Goal: Transaction & Acquisition: Subscribe to service/newsletter

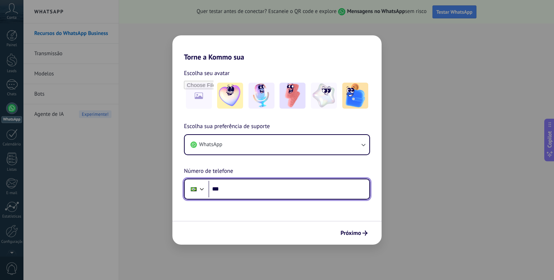
click at [250, 187] on input "***" at bounding box center [289, 189] width 161 height 17
click at [247, 189] on input "**********" at bounding box center [289, 189] width 161 height 17
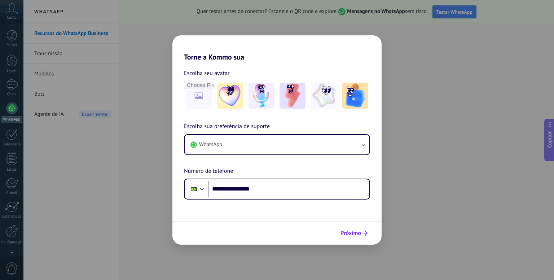
click at [357, 232] on span "Próximo" at bounding box center [351, 233] width 21 height 5
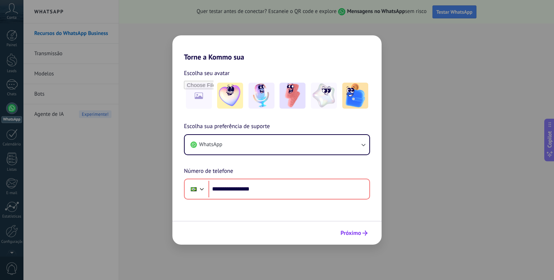
click at [346, 231] on span "Próximo" at bounding box center [351, 233] width 21 height 5
click at [325, 93] on img at bounding box center [324, 96] width 26 height 26
click at [343, 231] on span "Próximo" at bounding box center [351, 233] width 21 height 5
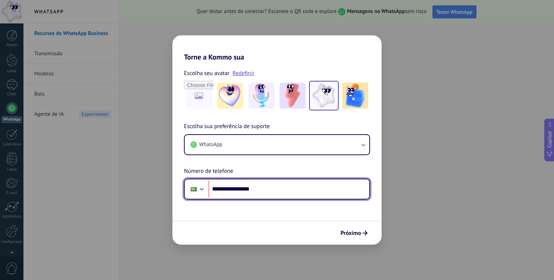
click at [234, 192] on input "**********" at bounding box center [289, 189] width 161 height 17
type input "**********"
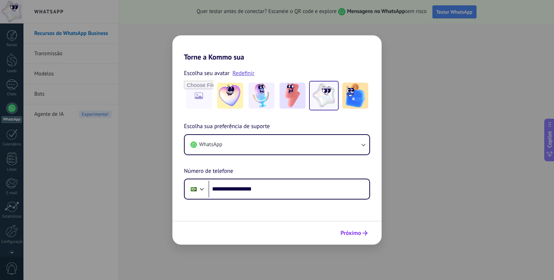
click at [362, 230] on button "Próximo" at bounding box center [354, 233] width 34 height 12
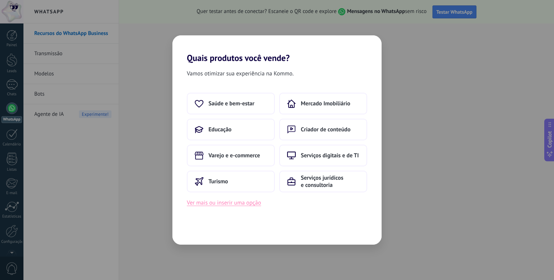
click at [239, 201] on button "Ver mais ou inserir uma opção" at bounding box center [224, 202] width 74 height 9
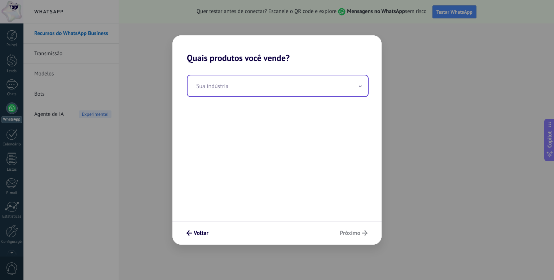
click at [257, 87] on input "text" at bounding box center [278, 85] width 180 height 21
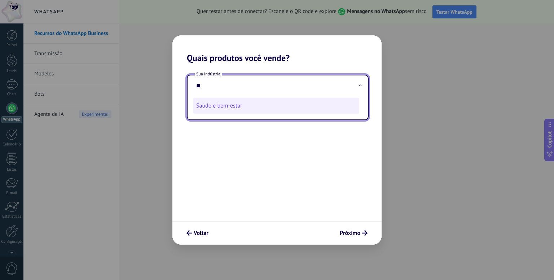
type input "*"
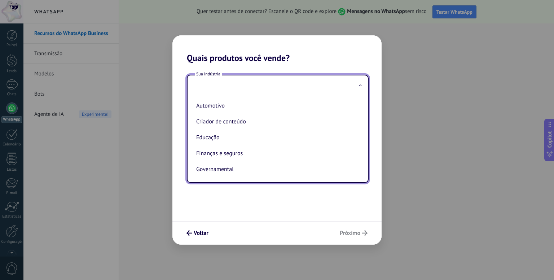
type input "*"
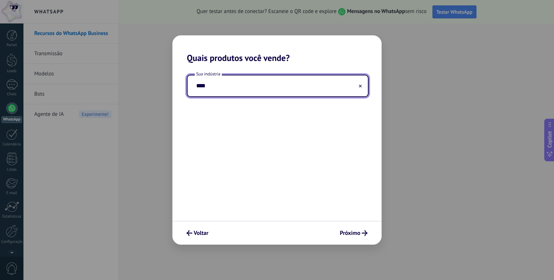
type input "****"
click at [360, 83] on button at bounding box center [361, 86] width 4 height 7
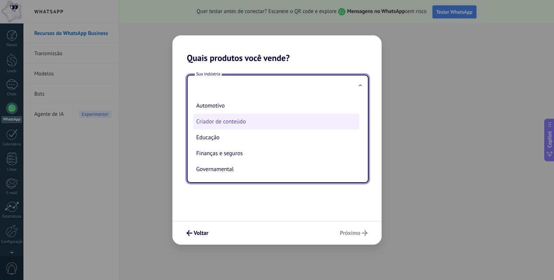
click at [237, 122] on li "Criador de conteúdo" at bounding box center [276, 122] width 166 height 16
type input "**********"
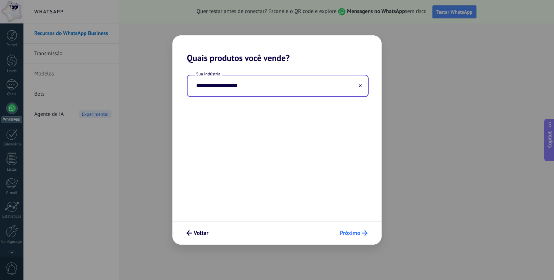
click at [346, 234] on span "Próximo" at bounding box center [350, 233] width 21 height 5
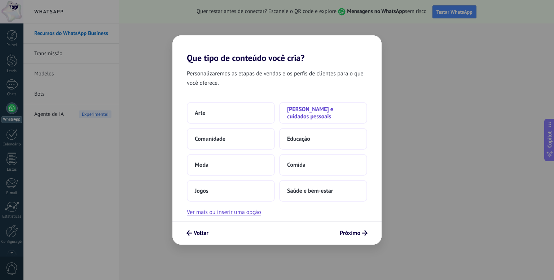
click at [324, 114] on span "[PERSON_NAME] e cuidados pessoais" at bounding box center [323, 113] width 72 height 14
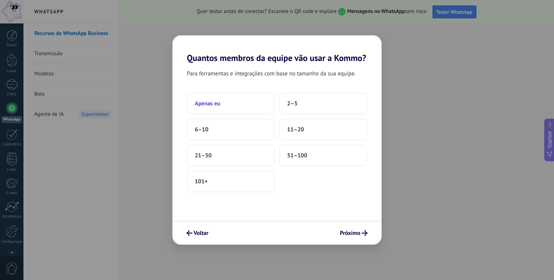
click at [252, 98] on button "Apenas eu" at bounding box center [231, 104] width 88 height 22
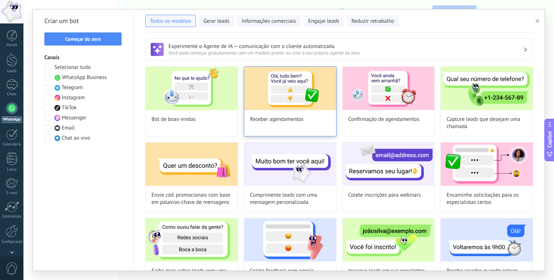
click at [279, 101] on img at bounding box center [290, 88] width 92 height 43
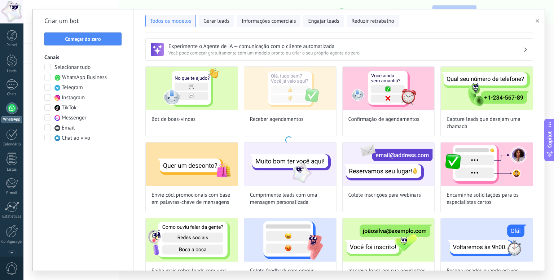
type input "**********"
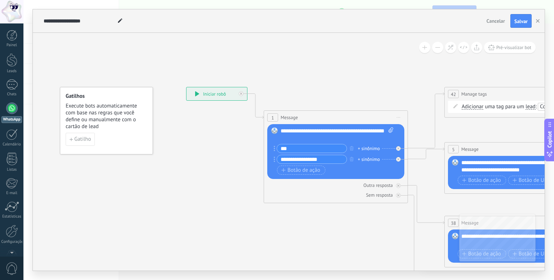
click at [199, 93] on div "**********" at bounding box center [217, 93] width 61 height 13
click at [197, 93] on icon at bounding box center [197, 93] width 4 height 5
click at [84, 141] on span "Gatilho" at bounding box center [82, 139] width 17 height 5
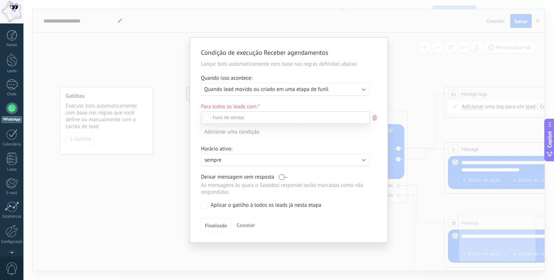
click at [392, 89] on div at bounding box center [288, 140] width 531 height 280
click at [411, 75] on div "Condição de execução Receber agendamentos Lançar bots automaticamente com base …" at bounding box center [288, 140] width 531 height 280
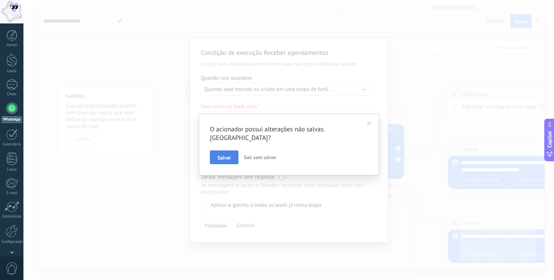
click at [227, 155] on span "Salvar" at bounding box center [224, 157] width 13 height 5
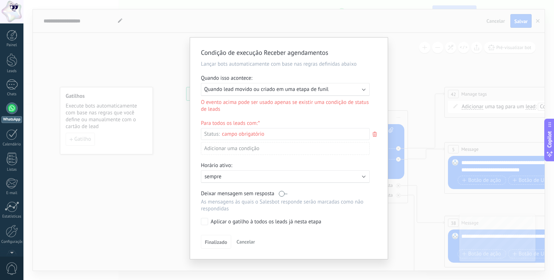
click at [243, 240] on span "Cancelar" at bounding box center [246, 242] width 18 height 6
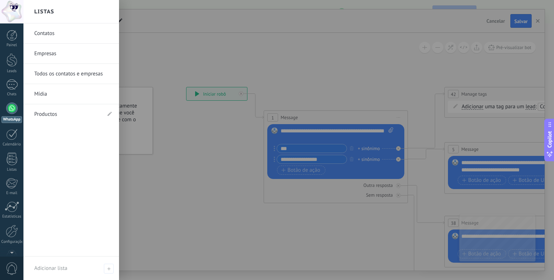
click at [12, 110] on div at bounding box center [12, 108] width 12 height 12
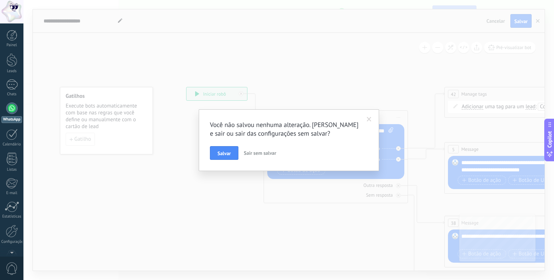
click at [12, 110] on div at bounding box center [12, 108] width 12 height 12
click at [13, 109] on div at bounding box center [12, 108] width 12 height 12
click at [13, 82] on div at bounding box center [12, 84] width 12 height 10
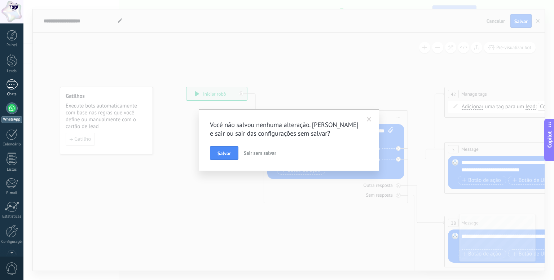
click at [13, 82] on div at bounding box center [12, 84] width 12 height 10
click at [253, 154] on span "Sair sem salvar" at bounding box center [260, 153] width 32 height 6
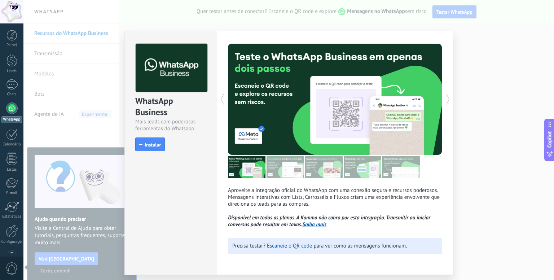
click at [281, 167] on img at bounding box center [286, 167] width 38 height 22
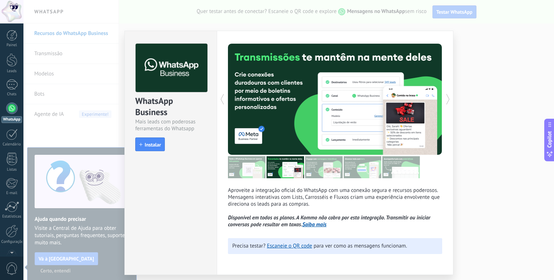
click at [250, 167] on img at bounding box center [247, 167] width 38 height 22
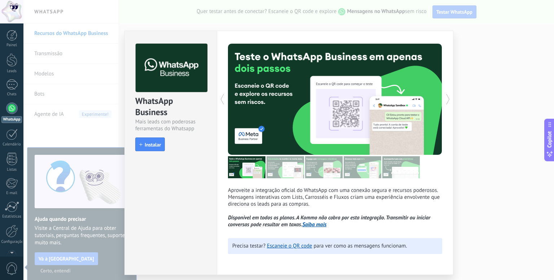
click at [281, 168] on img at bounding box center [286, 167] width 38 height 22
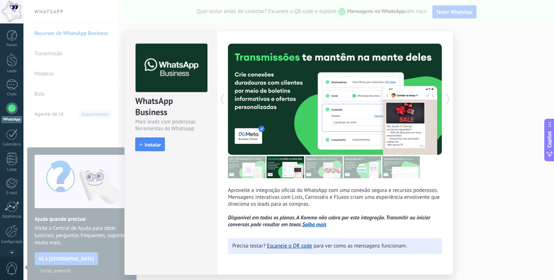
click at [285, 246] on link "Escaneie o QR code" at bounding box center [289, 246] width 45 height 7
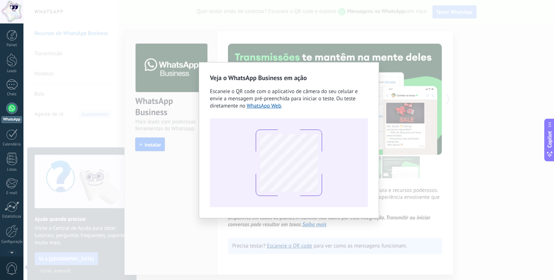
click at [285, 246] on div "Veja o WhatsApp Business em ação Escaneie o QR code com o aplicativo de câmera …" at bounding box center [288, 140] width 531 height 280
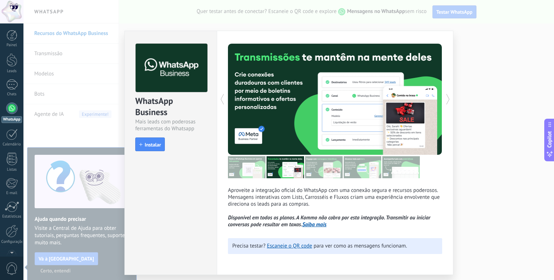
click at [291, 169] on img at bounding box center [286, 167] width 38 height 22
click at [293, 171] on img at bounding box center [286, 167] width 38 height 22
click at [311, 165] on img at bounding box center [324, 167] width 38 height 22
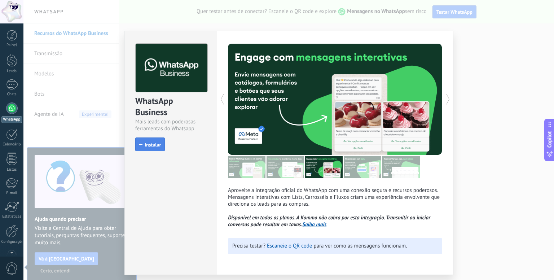
click at [147, 143] on span "Instalar" at bounding box center [153, 144] width 16 height 5
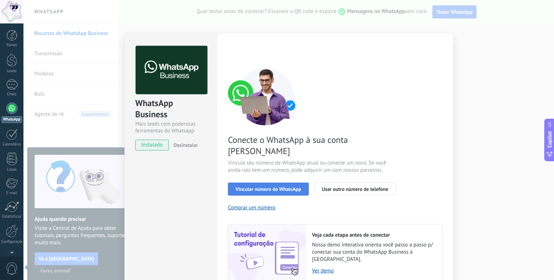
click at [293, 187] on span "Vincular número do WhatsApp" at bounding box center [269, 189] width 66 height 5
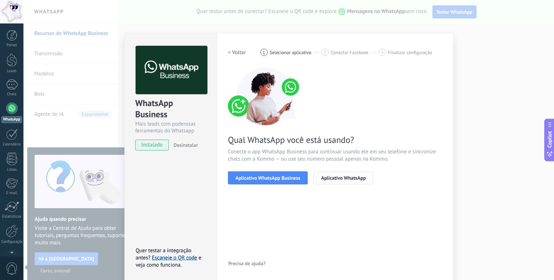
click at [332, 178] on span "Aplicativo WhatsApp" at bounding box center [343, 177] width 45 height 5
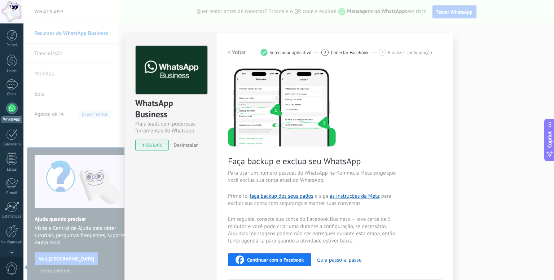
click at [417, 109] on div "Faça backup e exclua seu WhatsApp Para usar um número pessoal do WhatsApp na Ko…" at bounding box center [335, 202] width 214 height 270
click at [416, 109] on div "Faça backup e exclua seu WhatsApp Para usar um número pessoal do WhatsApp na Ko…" at bounding box center [335, 202] width 214 height 270
click at [328, 260] on button "Guia passo-a-passo" at bounding box center [339, 260] width 44 height 7
click at [150, 145] on span "instalado" at bounding box center [152, 145] width 33 height 11
click at [166, 141] on span "instalado" at bounding box center [152, 145] width 33 height 11
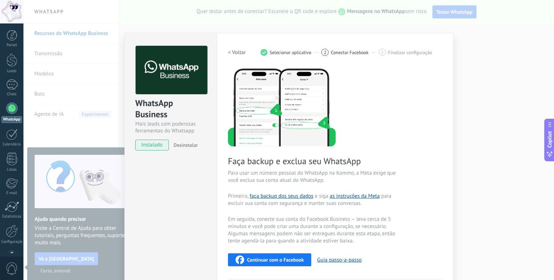
click at [166, 141] on span "instalado" at bounding box center [152, 145] width 33 height 11
click at [165, 141] on span "instalado" at bounding box center [152, 145] width 33 height 11
click at [154, 143] on span "instalado" at bounding box center [152, 145] width 33 height 11
click at [494, 48] on div "WhatsApp Business Mais leads com poderosas ferramentas do Whatsapp instalado De…" at bounding box center [288, 140] width 531 height 280
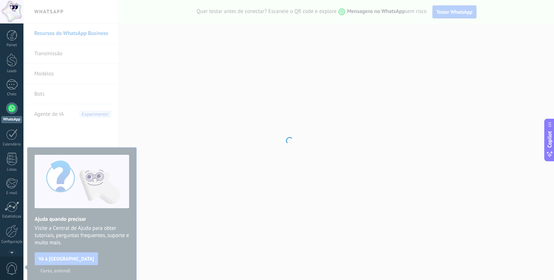
click at [209, 192] on div at bounding box center [288, 140] width 531 height 280
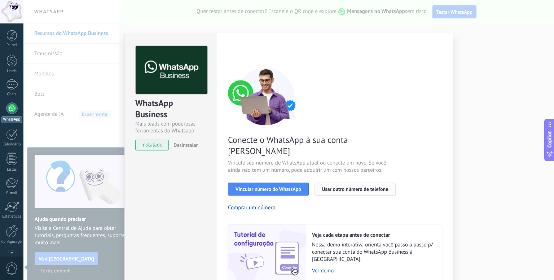
click at [346, 187] on span "Usar outro número de telefone" at bounding box center [355, 189] width 66 height 5
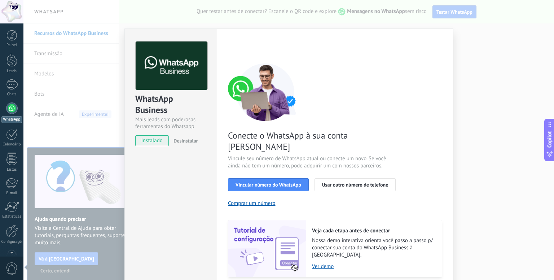
scroll to position [17, 0]
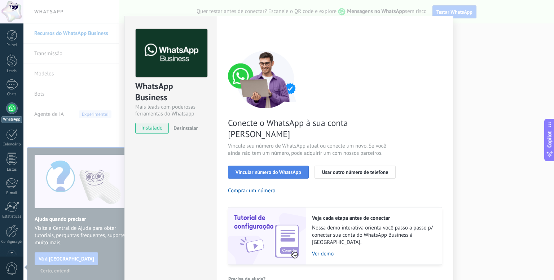
click at [246, 166] on button "Vincular número do WhatsApp" at bounding box center [268, 172] width 81 height 13
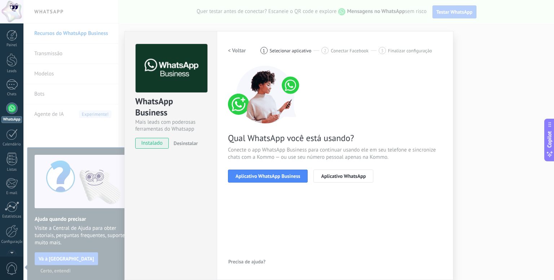
scroll to position [1, 0]
click at [331, 172] on button "Aplicativo WhatsApp" at bounding box center [344, 176] width 60 height 13
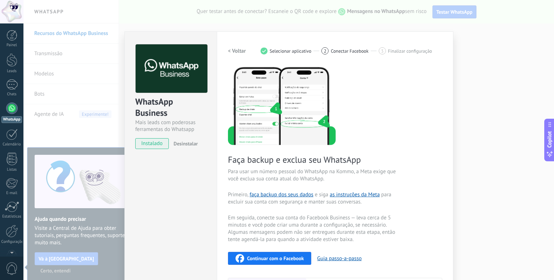
click at [233, 51] on h2 "< Voltar" at bounding box center [237, 51] width 18 height 7
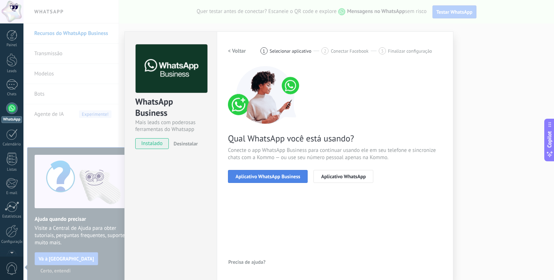
click at [266, 171] on button "Aplicativo WhatsApp Business" at bounding box center [268, 176] width 80 height 13
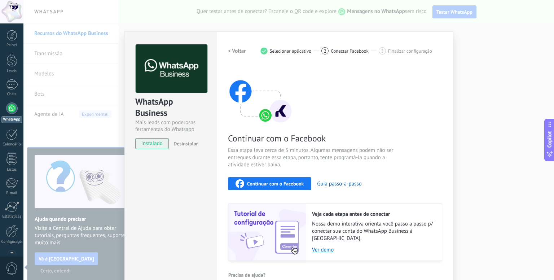
click at [276, 183] on span "Continuar com o Facebook" at bounding box center [275, 183] width 57 height 5
click at [14, 91] on link "1 Chats" at bounding box center [11, 87] width 23 height 17
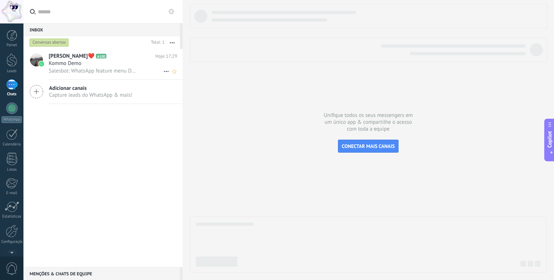
click at [77, 60] on span "Kommo Demo" at bounding box center [65, 63] width 33 height 7
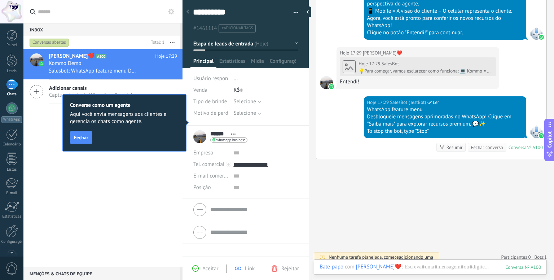
scroll to position [303, 0]
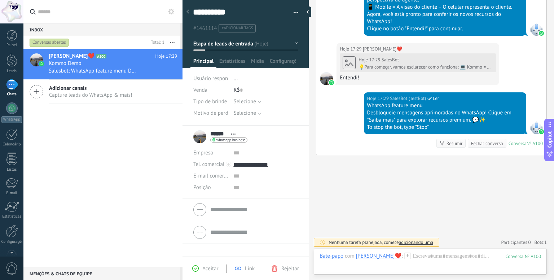
click at [197, 267] on icon at bounding box center [195, 268] width 6 height 6
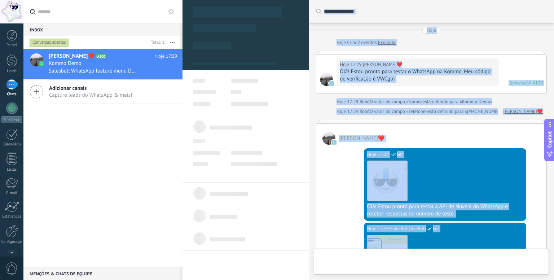
type textarea "**********"
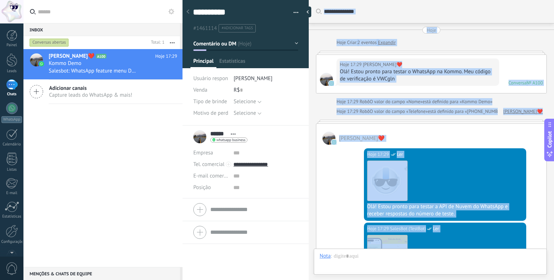
scroll to position [324, 0]
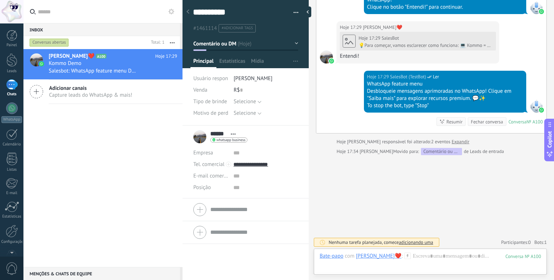
click at [118, 186] on div "[PERSON_NAME]❤️‍ A100 Hoje 17:29 Kommo Demo Salesbot: WhatsApp feature menu Des…" at bounding box center [102, 158] width 159 height 218
click at [205, 138] on div "****** Ray❤️‍ ****** Ray❤️‍ Sobrenome Abrir detalhes Copiar nome Desvincular Co…" at bounding box center [220, 137] width 54 height 18
click at [201, 139] on div "****** Ray❤️‍ ****** Ray❤️‍ Sobrenome Abrir detalhes Copiar nome Desvincular Co…" at bounding box center [220, 137] width 54 height 18
drag, startPoint x: 14, startPoint y: 90, endPoint x: 10, endPoint y: 102, distance: 12.3
click at [14, 90] on div "1" at bounding box center [12, 84] width 12 height 10
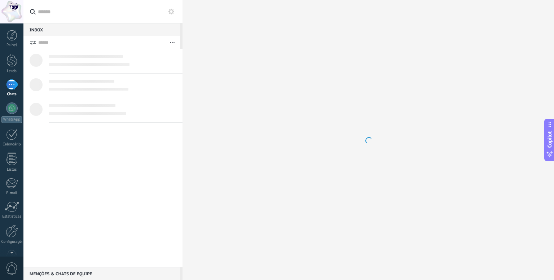
click at [12, 102] on div "Painel Leads 1 Chats WhatsApp Clientes" at bounding box center [11, 153] width 23 height 247
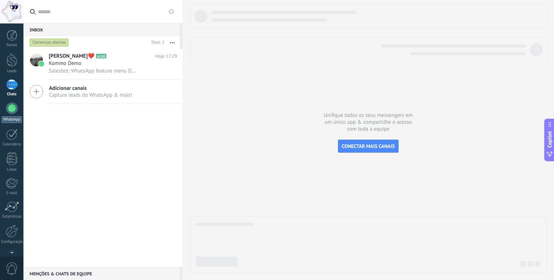
click at [14, 106] on div at bounding box center [12, 108] width 12 height 12
